Goal: Information Seeking & Learning: Learn about a topic

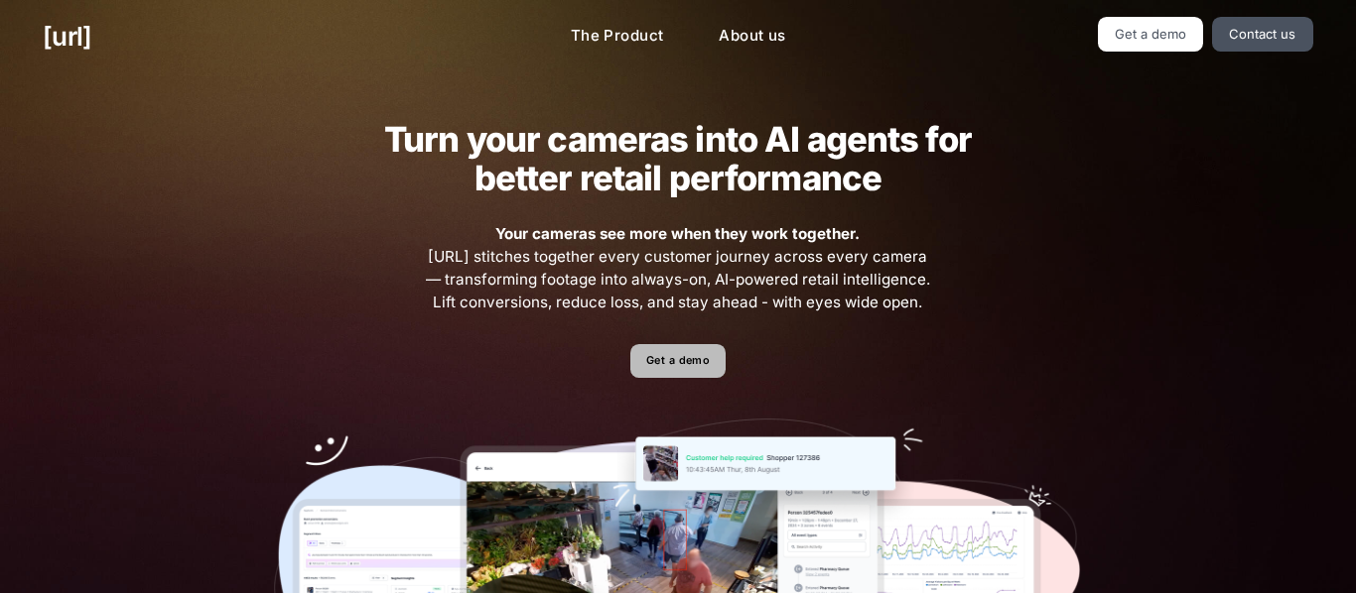
click at [677, 374] on link "Get a demo" at bounding box center [677, 361] width 94 height 35
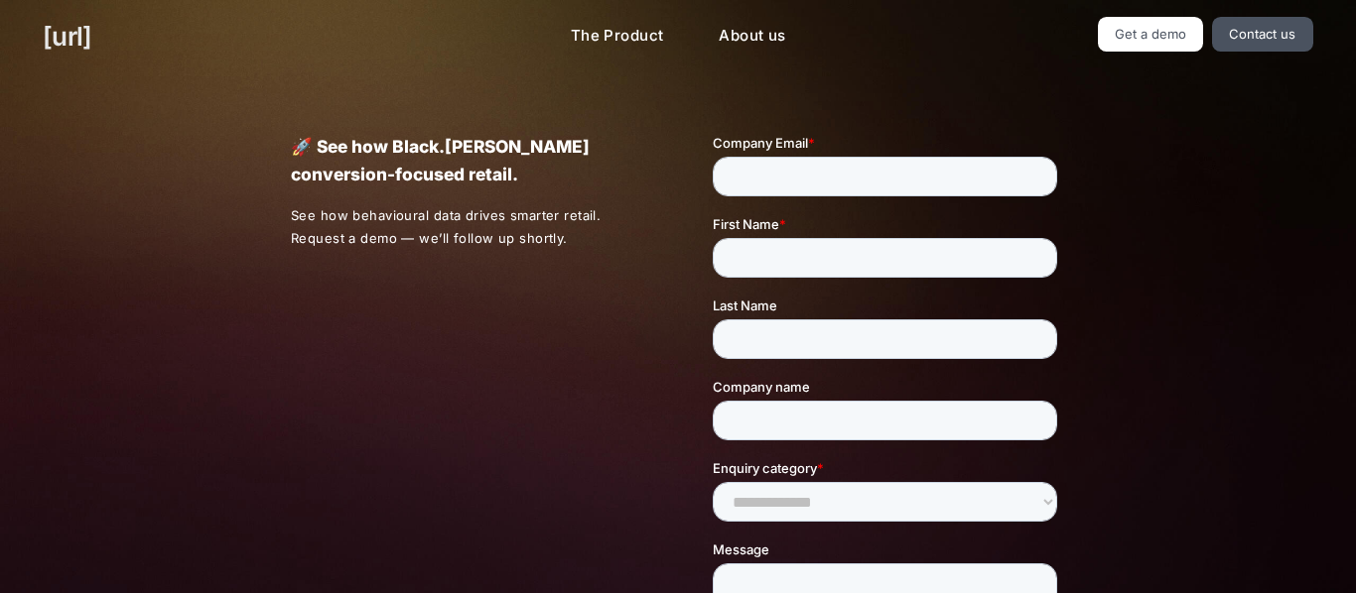
click at [91, 40] on link "[URL]" at bounding box center [67, 36] width 49 height 39
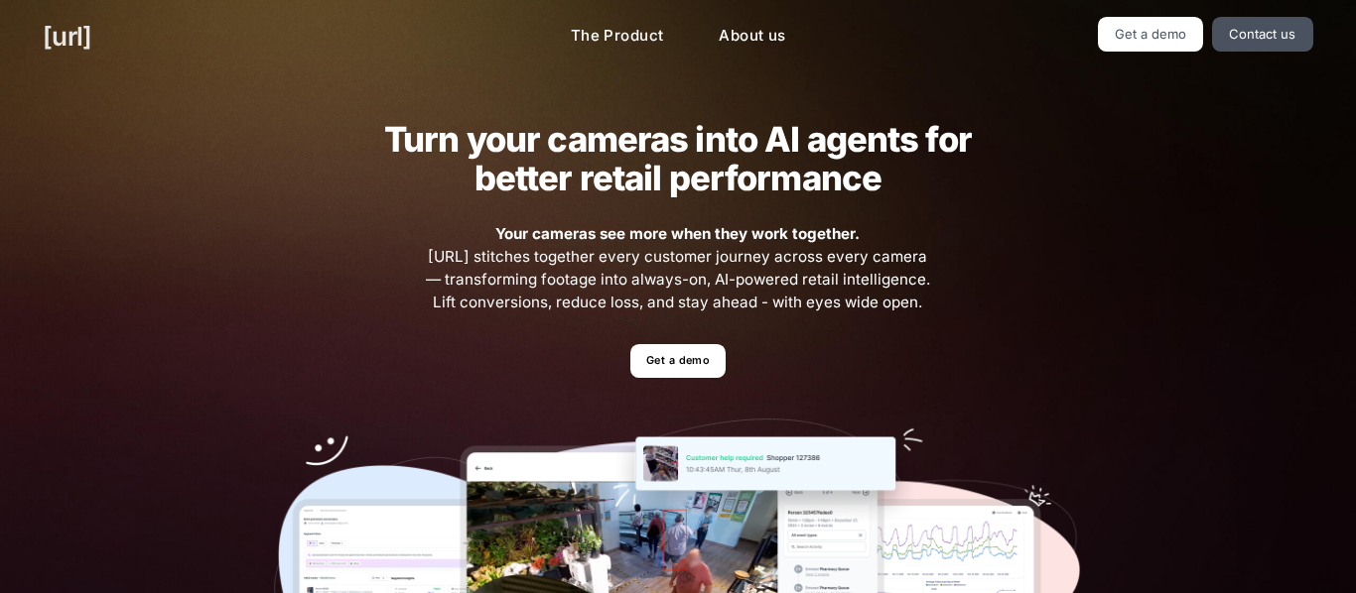
click at [72, 42] on link "[URL]" at bounding box center [67, 36] width 49 height 39
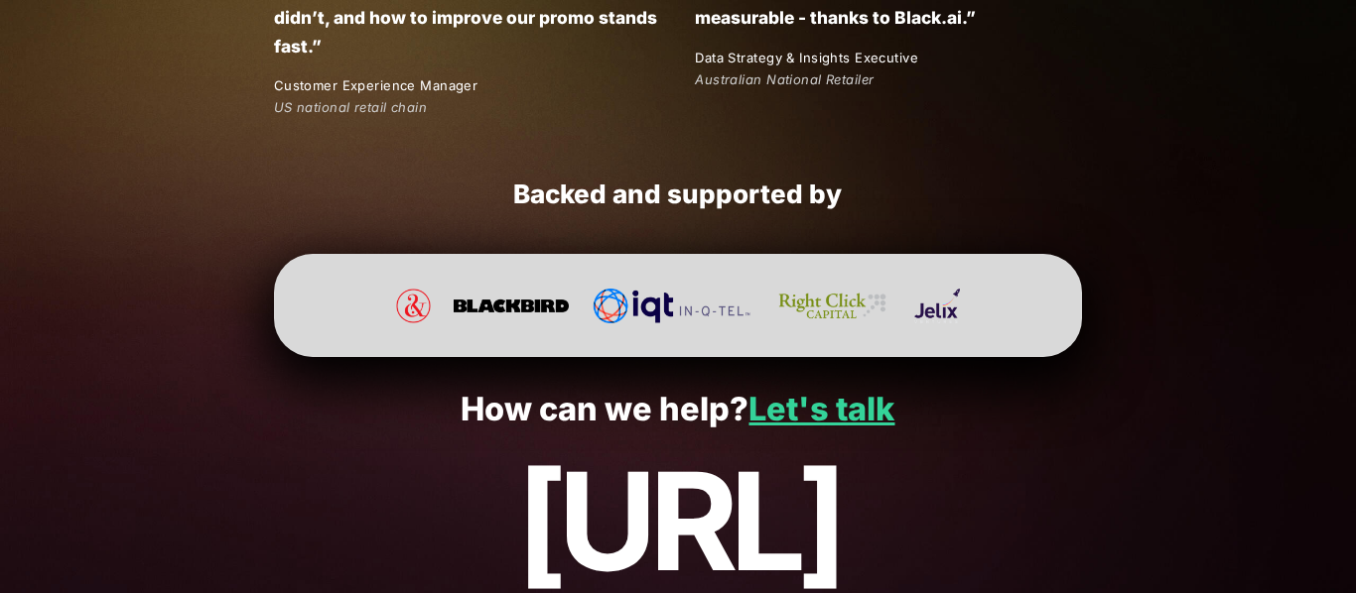
scroll to position [3858, 0]
